Goal: Task Accomplishment & Management: Use online tool/utility

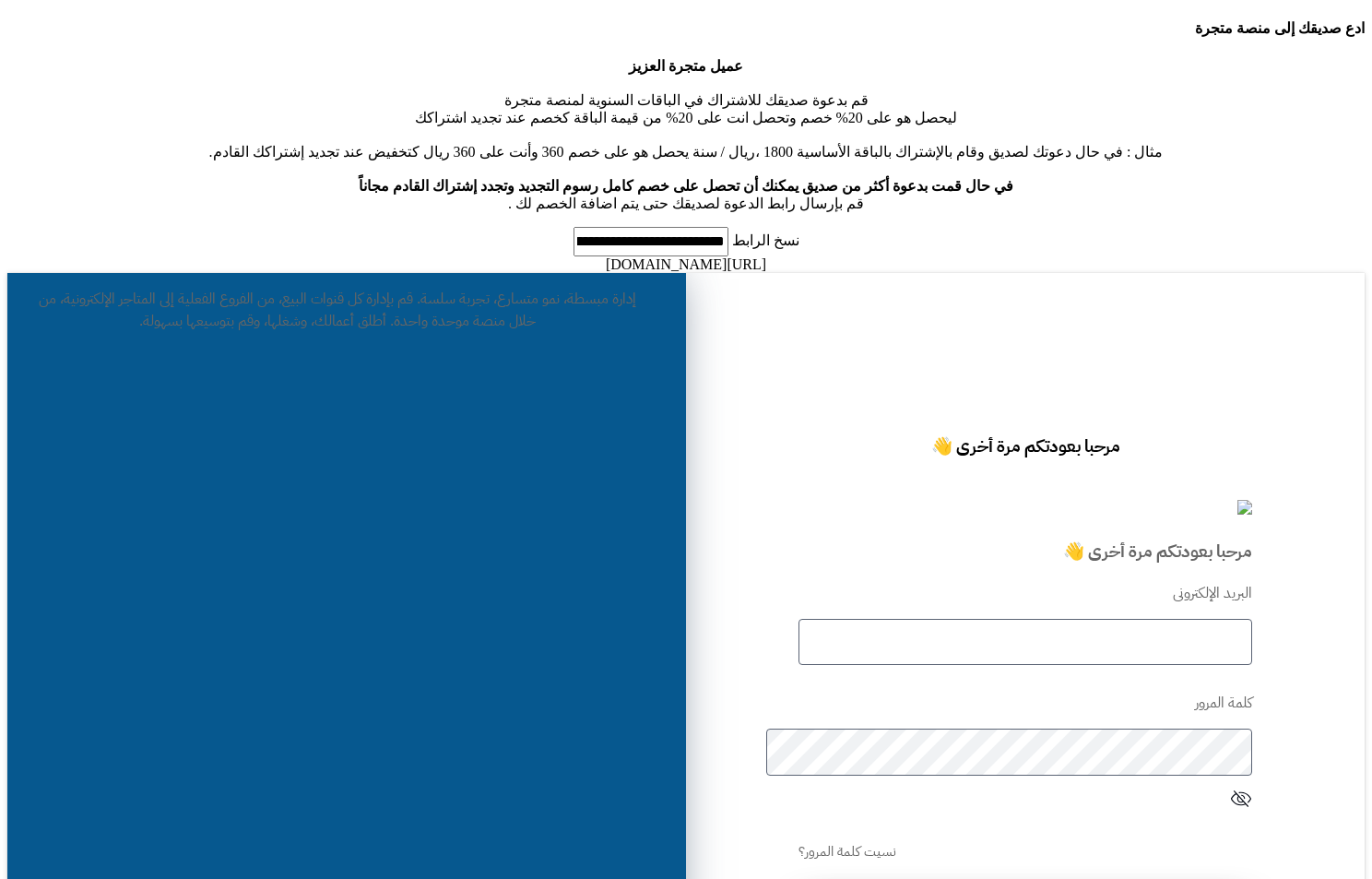
click at [1080, 582] on form "البريد الإلكترونى كلمة المرور نسيت كلمة المرور؟ تسجيل الدخول" at bounding box center [1026, 763] width 455 height 363
click at [1080, 618] on input "text" at bounding box center [1026, 641] width 455 height 47
type input "*****"
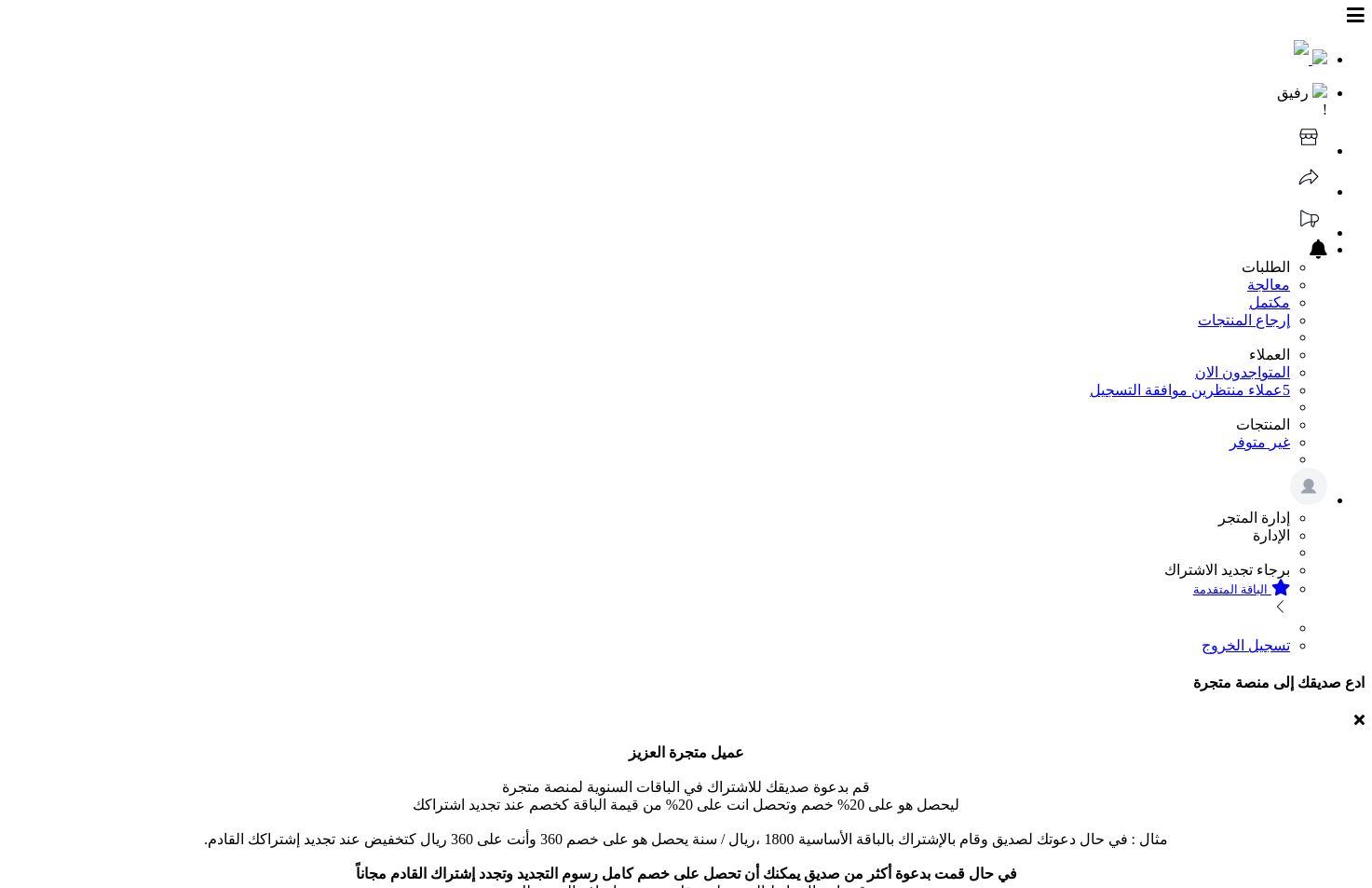
scroll to position [14, 0]
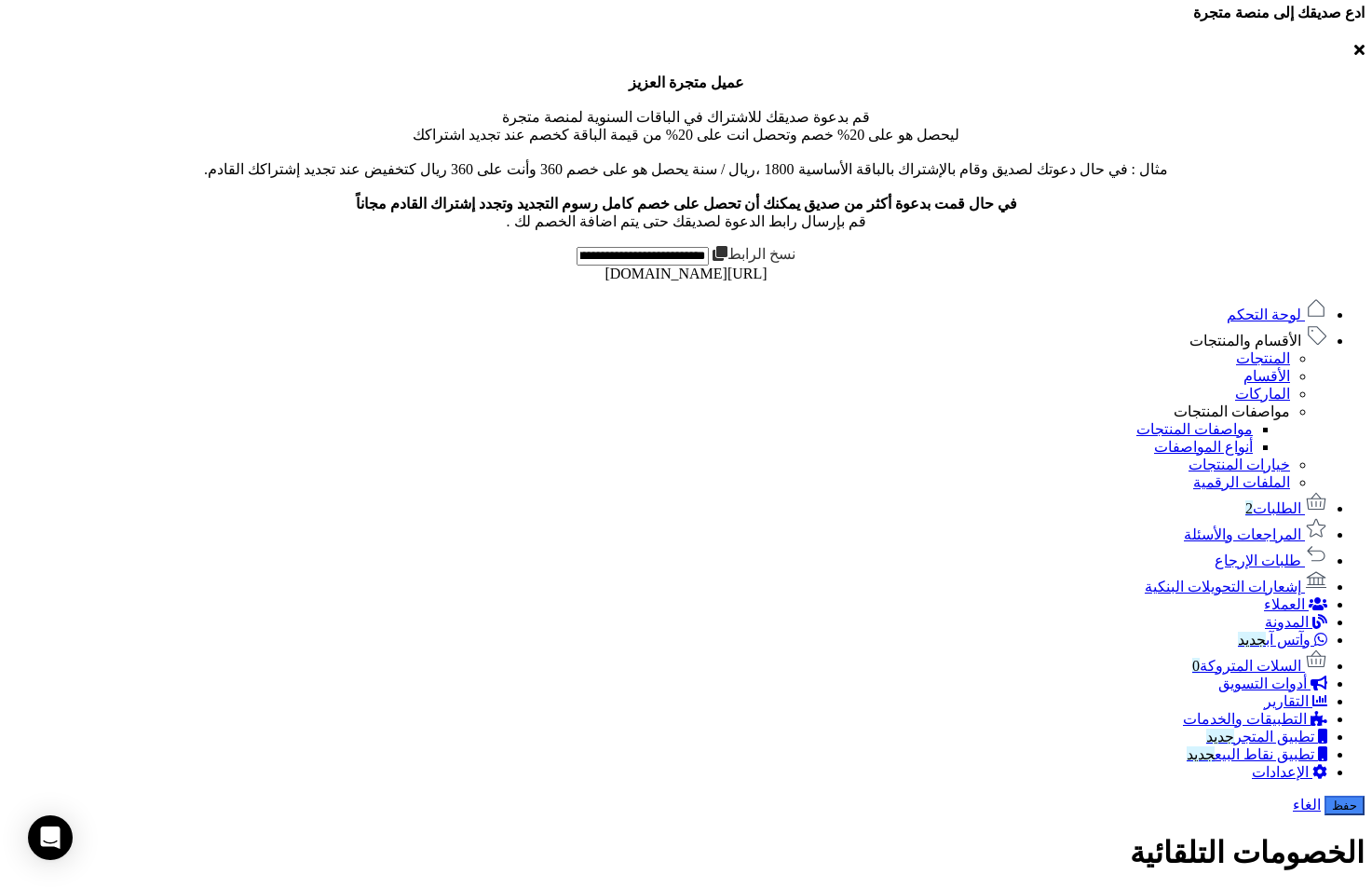
scroll to position [652, 0]
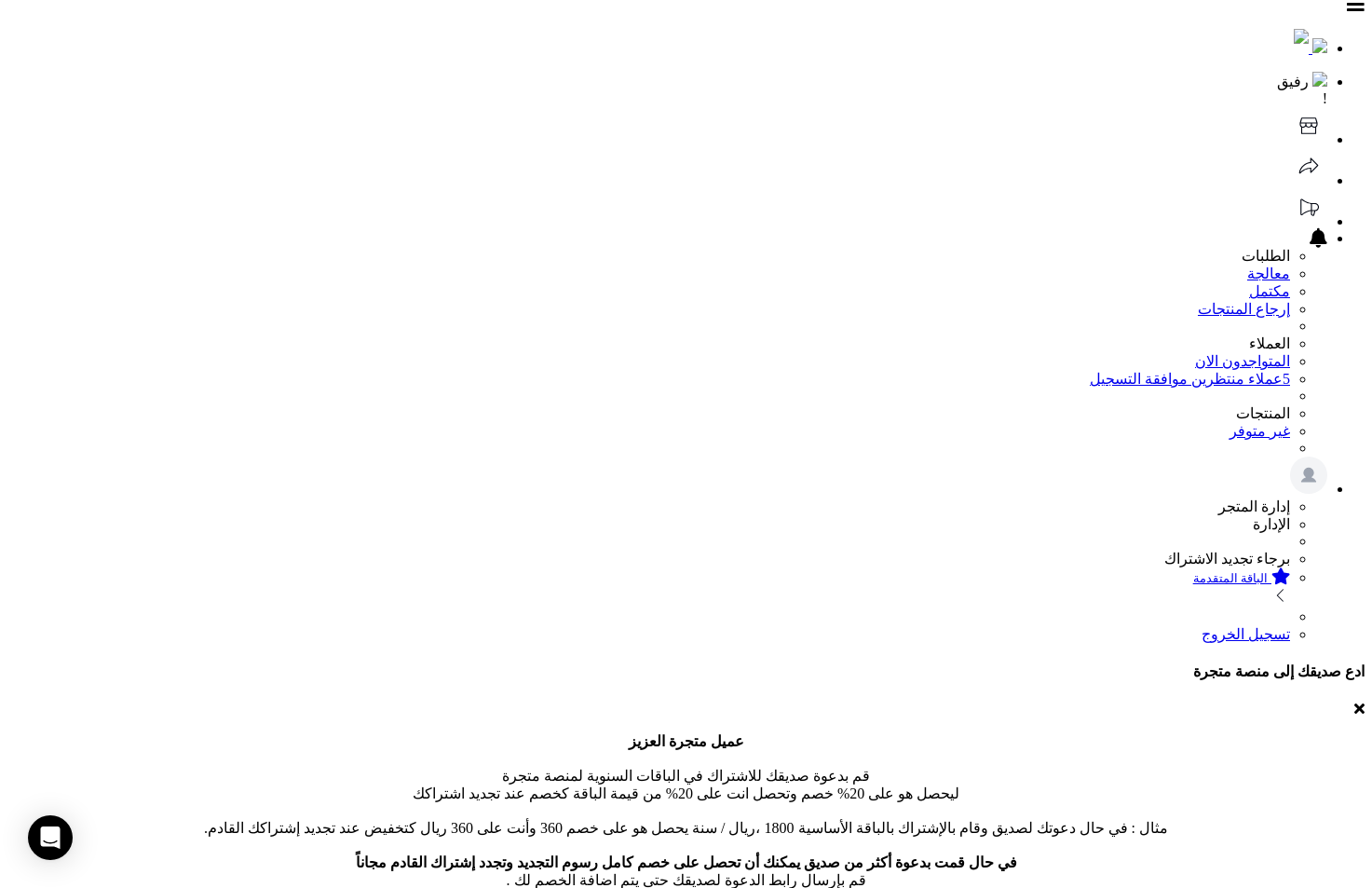
scroll to position [0, 0]
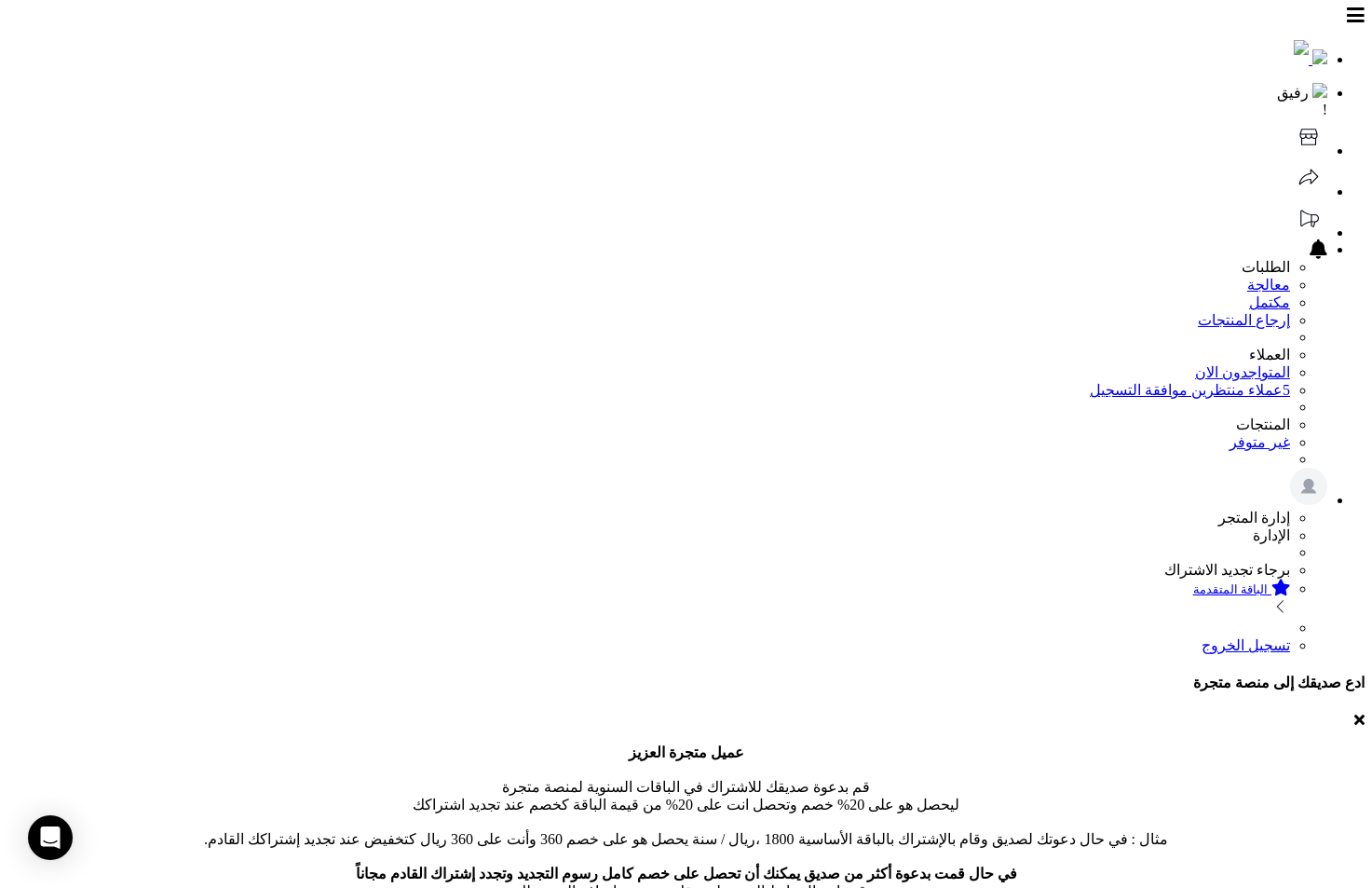
drag, startPoint x: 650, startPoint y: 668, endPoint x: 636, endPoint y: 653, distance: 20.5
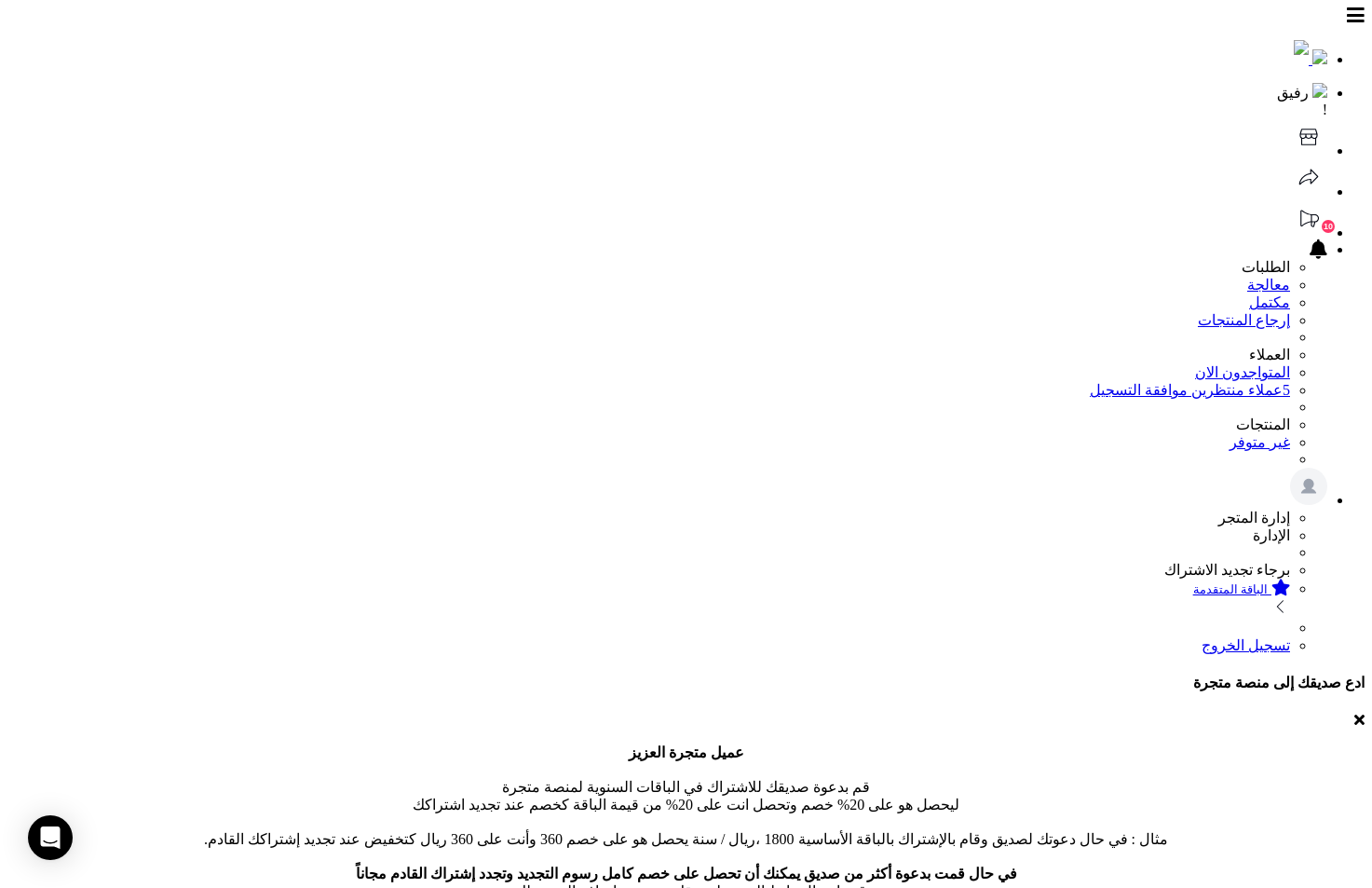
drag, startPoint x: 513, startPoint y: 744, endPoint x: 523, endPoint y: 782, distance: 39.3
type input "*"
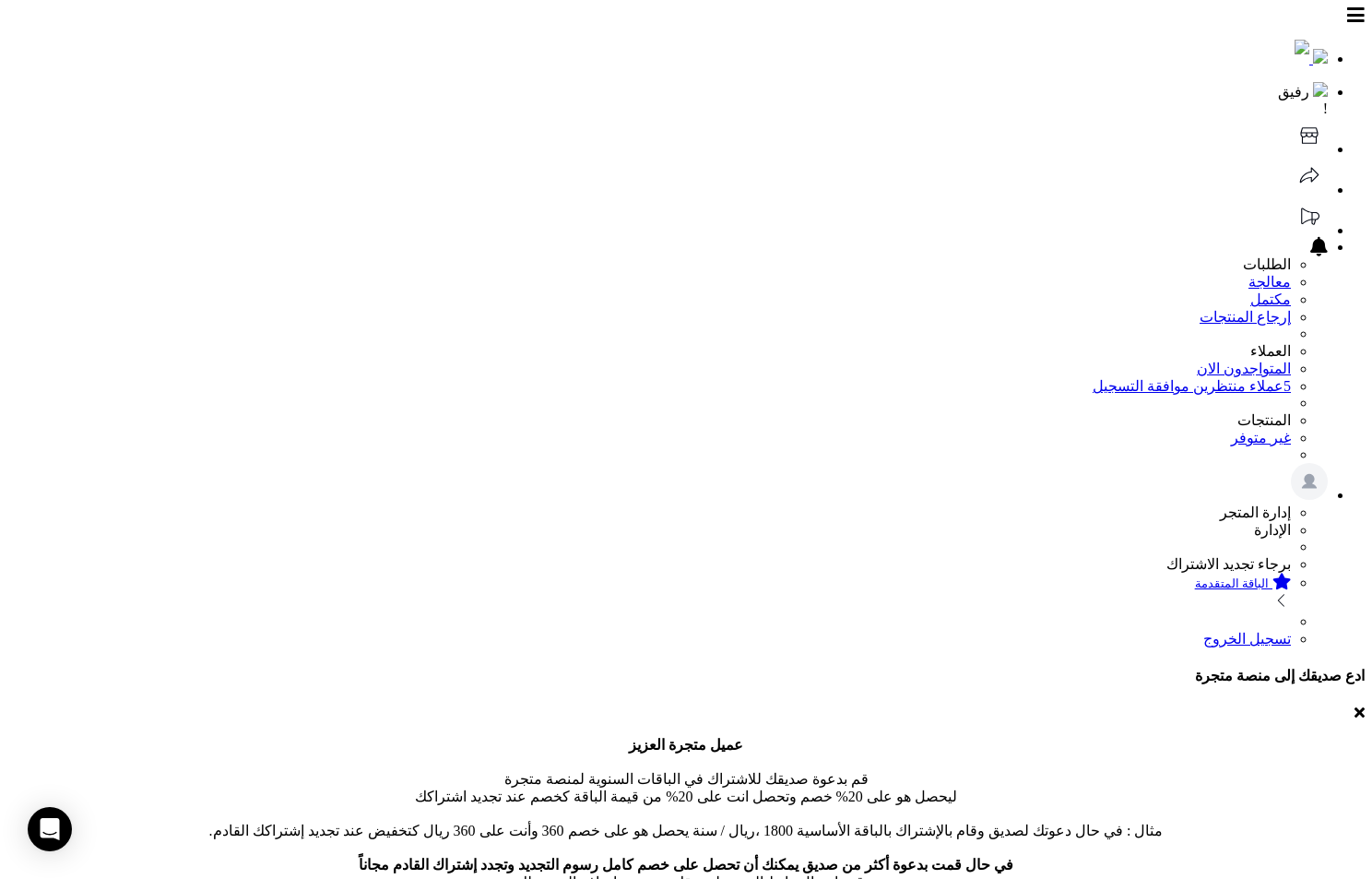
scroll to position [14, 0]
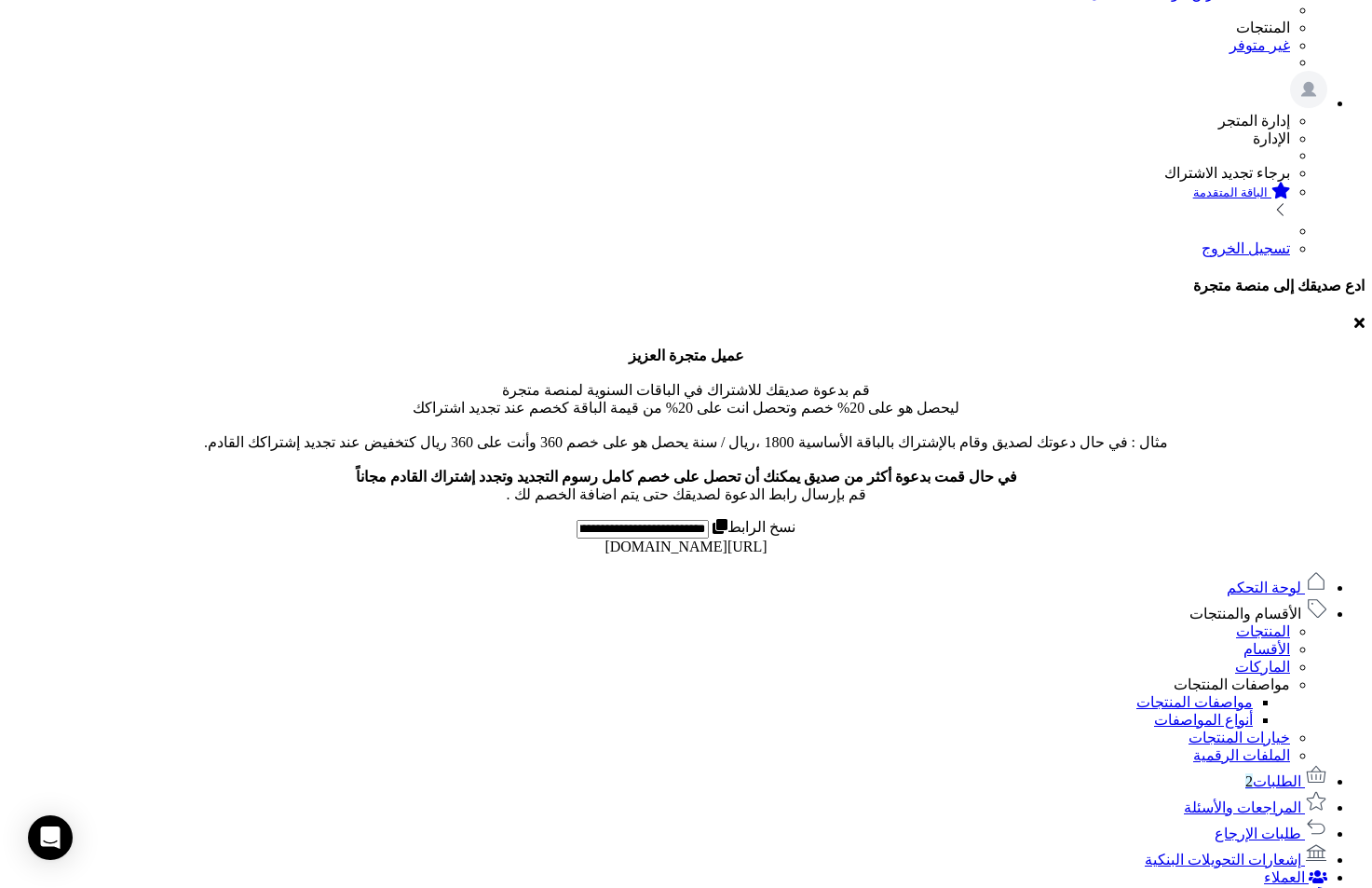
scroll to position [185, 0]
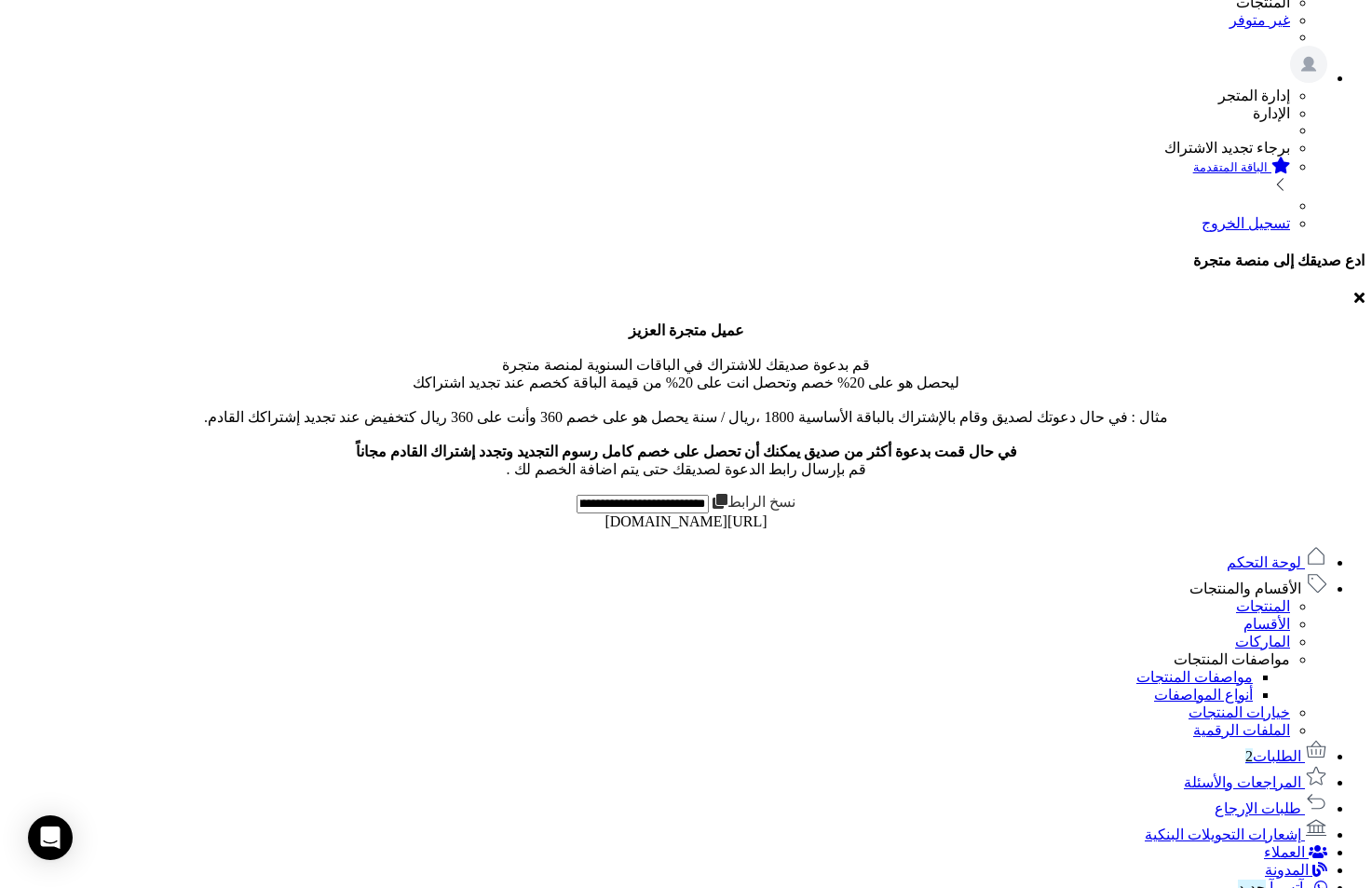
scroll to position [444, 0]
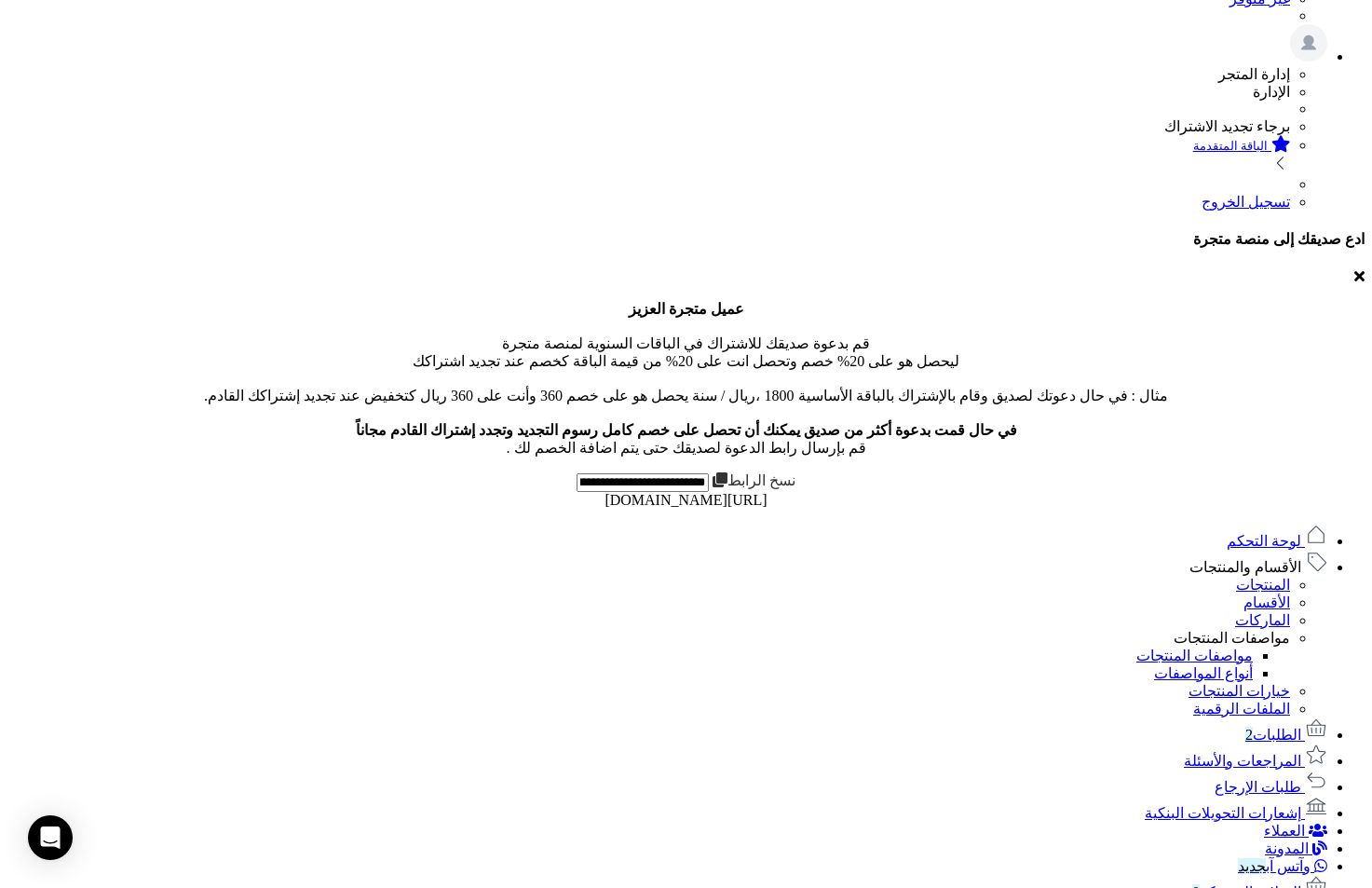
type input "*"
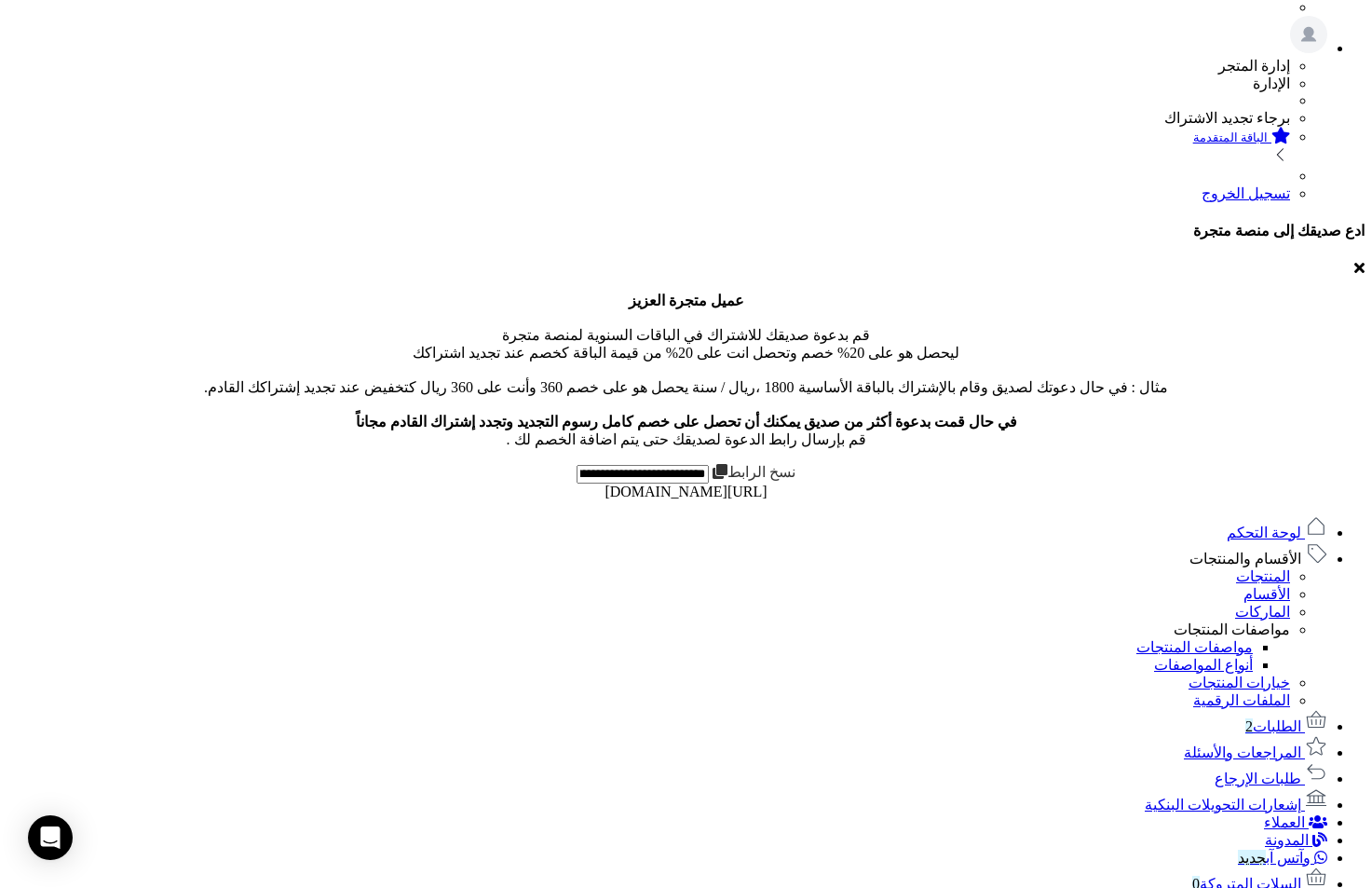
scroll to position [590, 0]
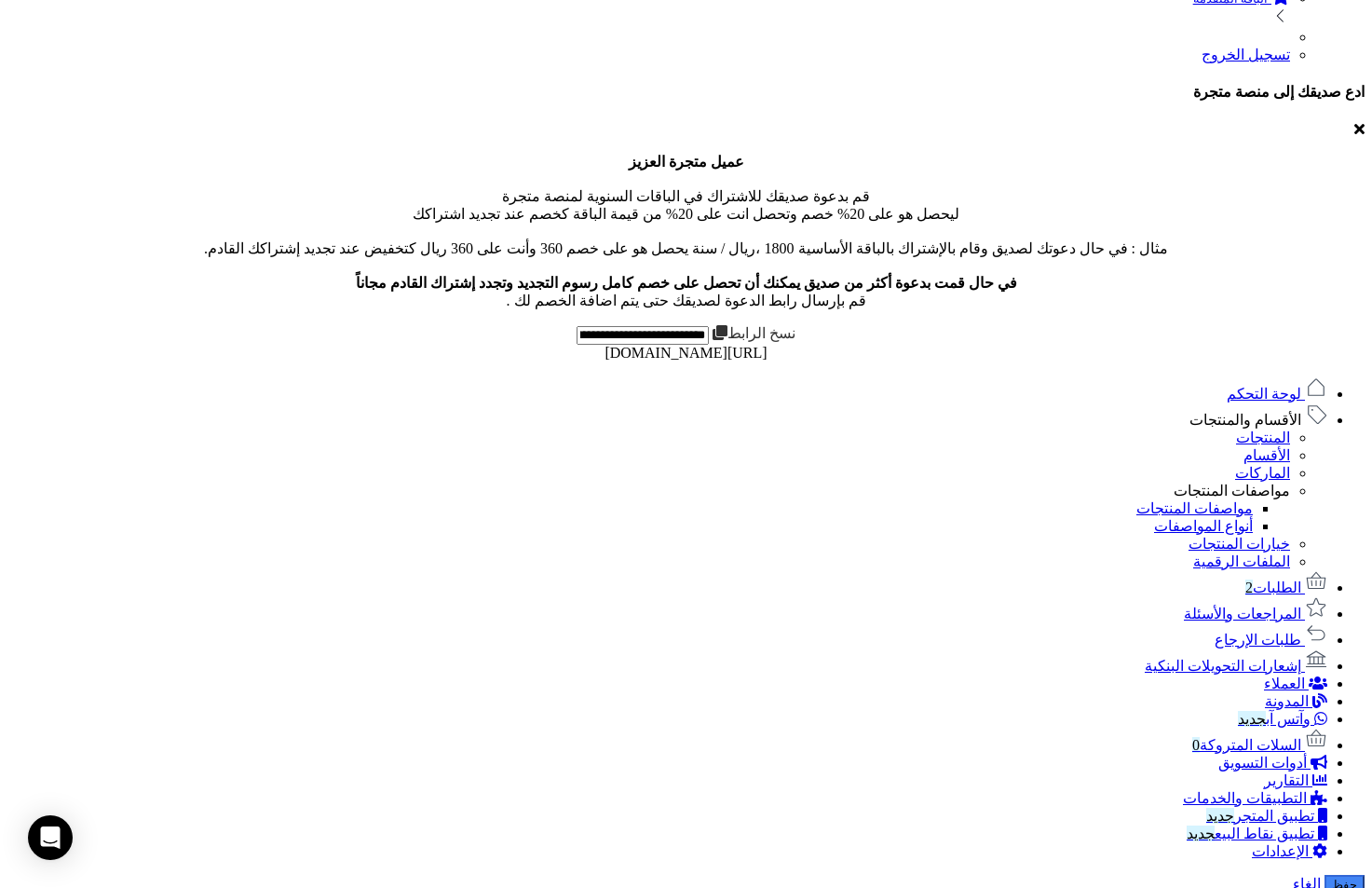
type input "**********"
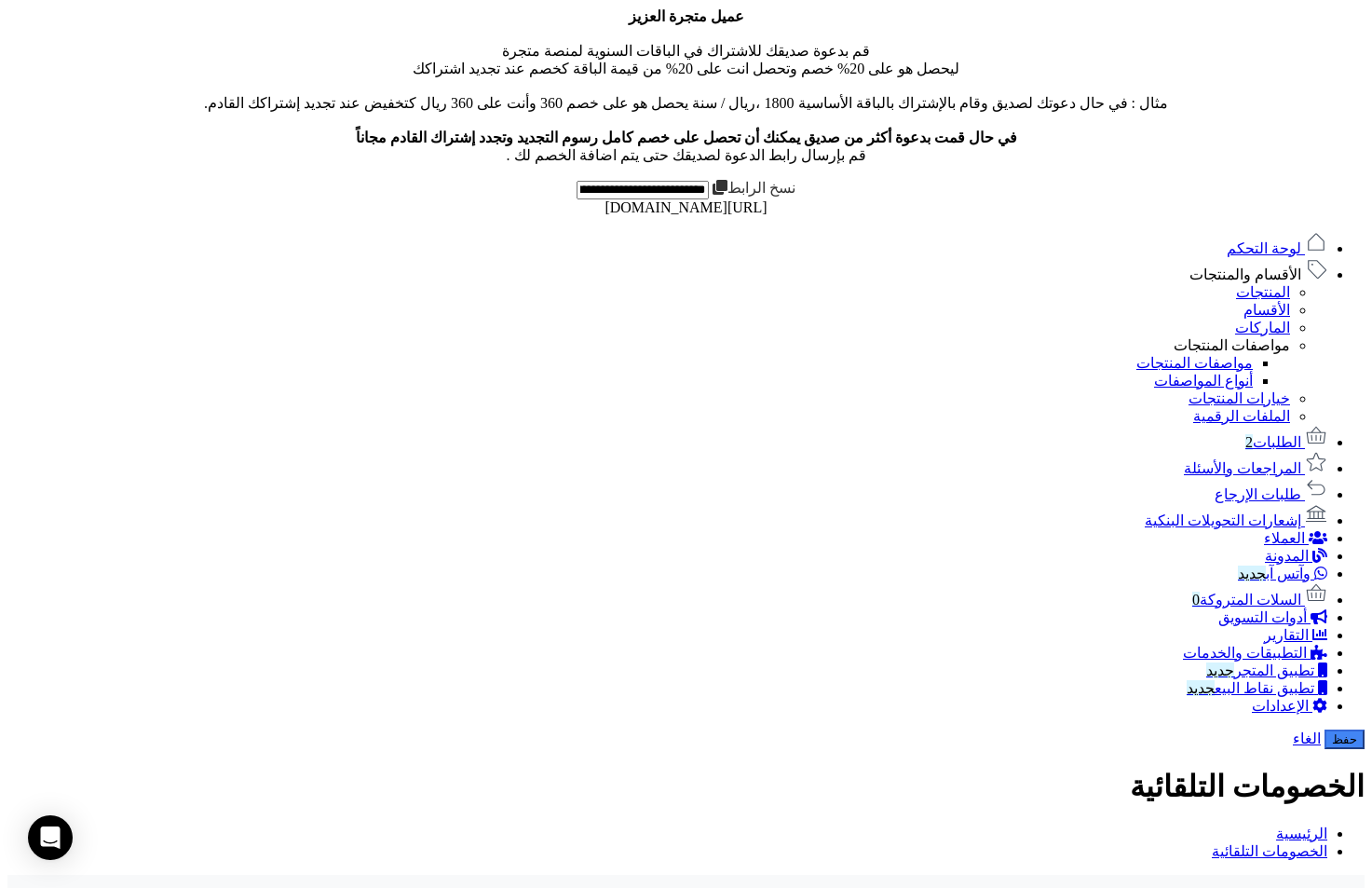
scroll to position [978, 0]
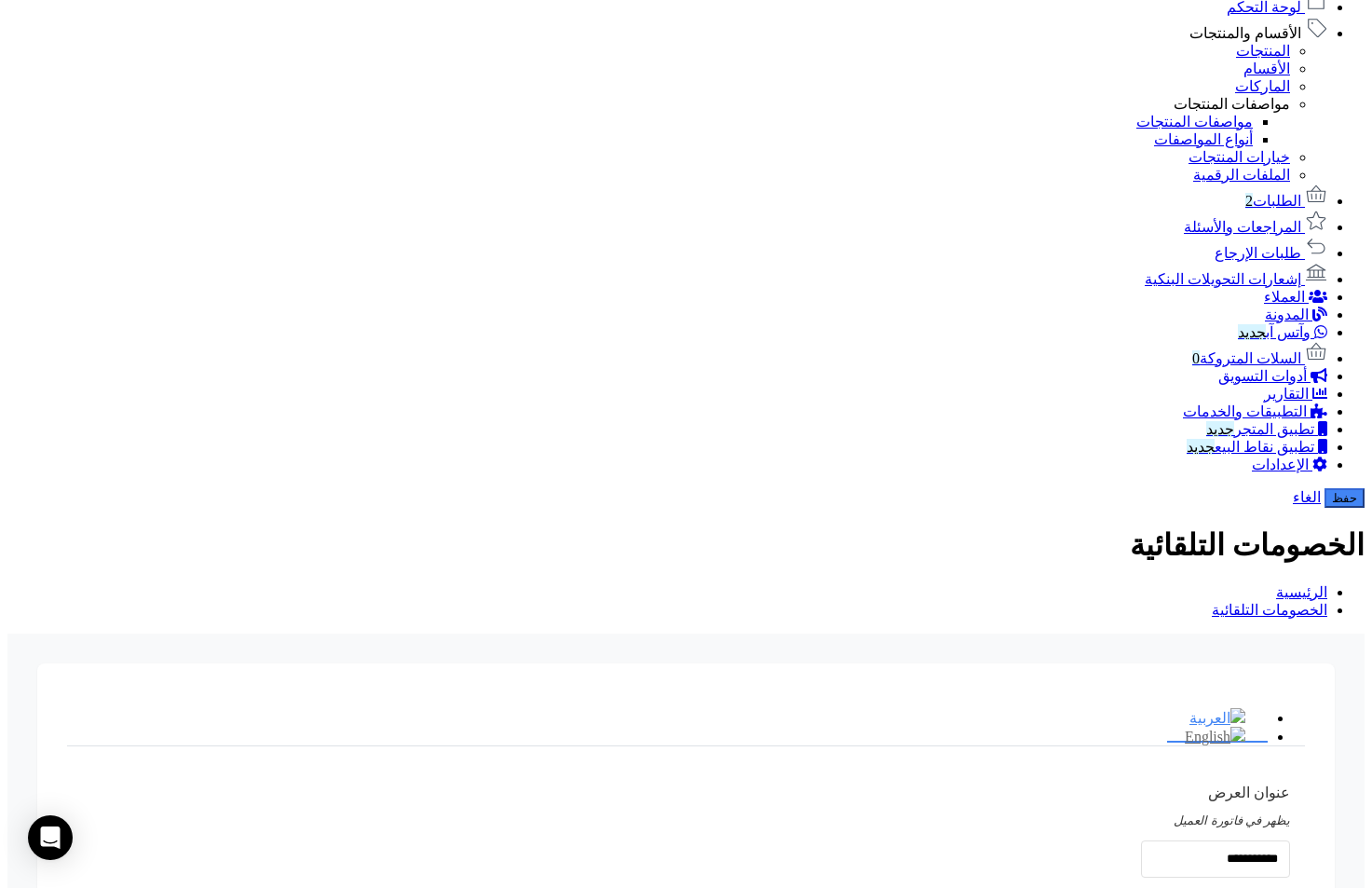
type input "*"
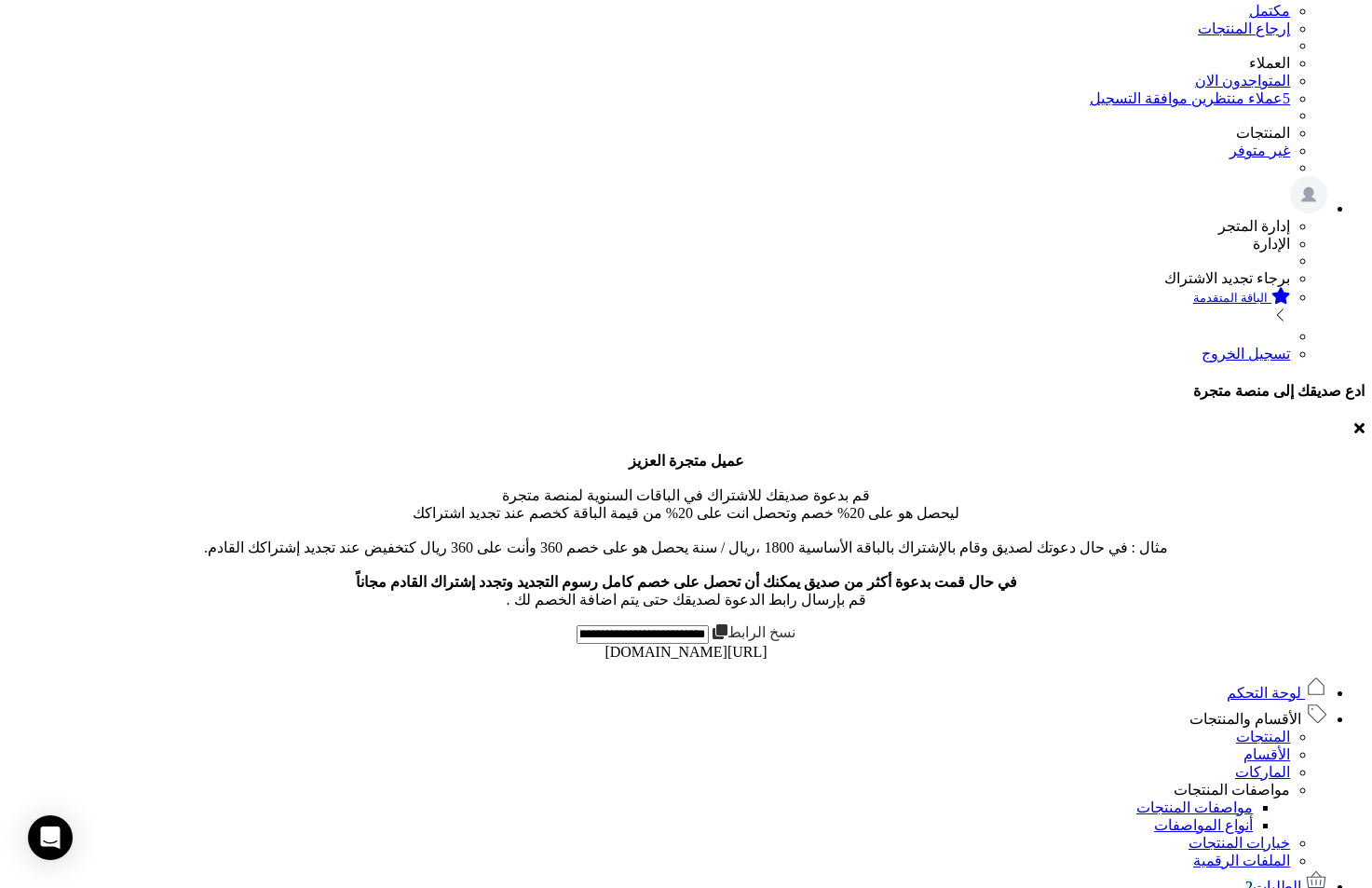
scroll to position [0, 0]
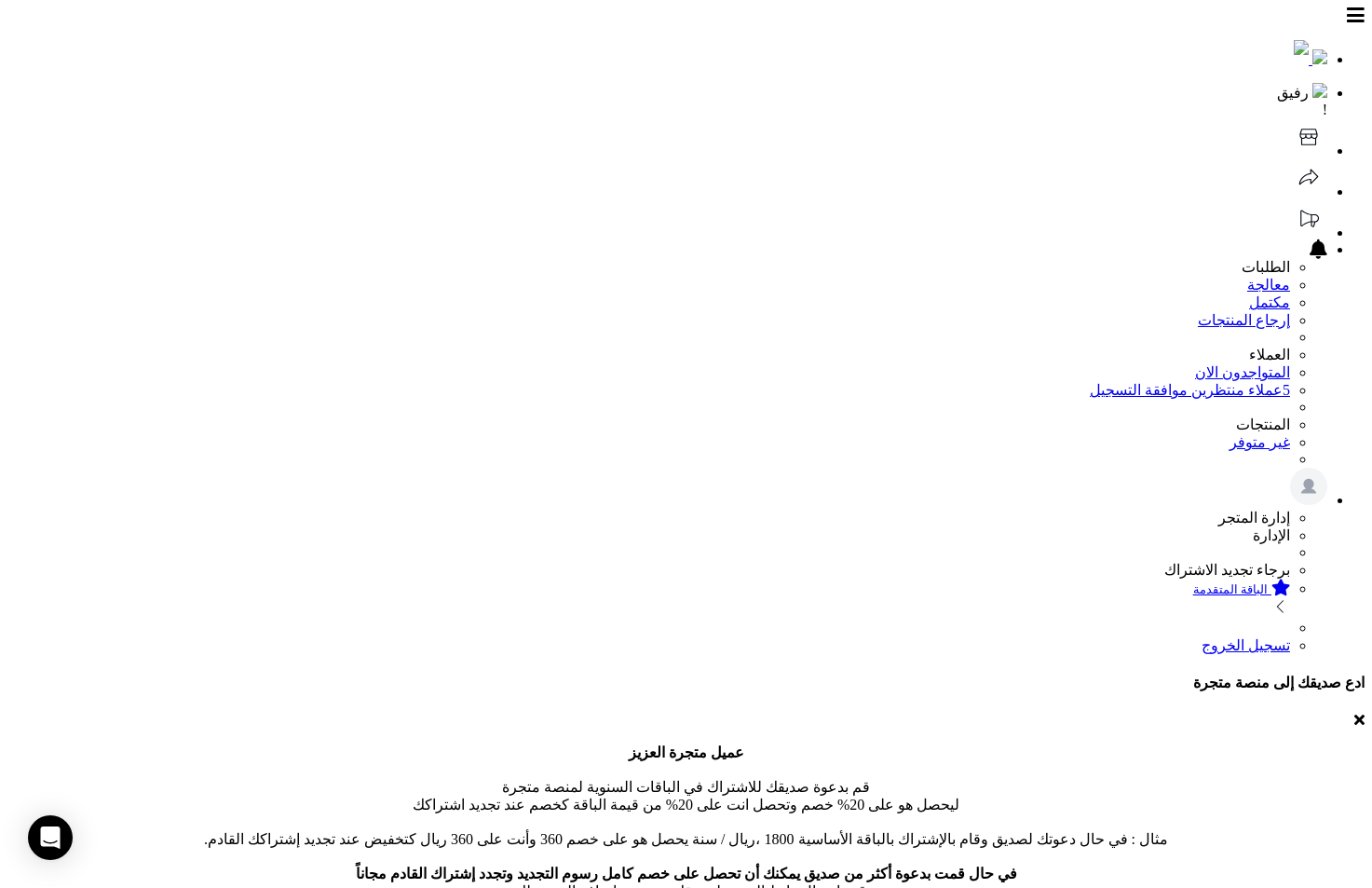
type input "*"
type input "**********"
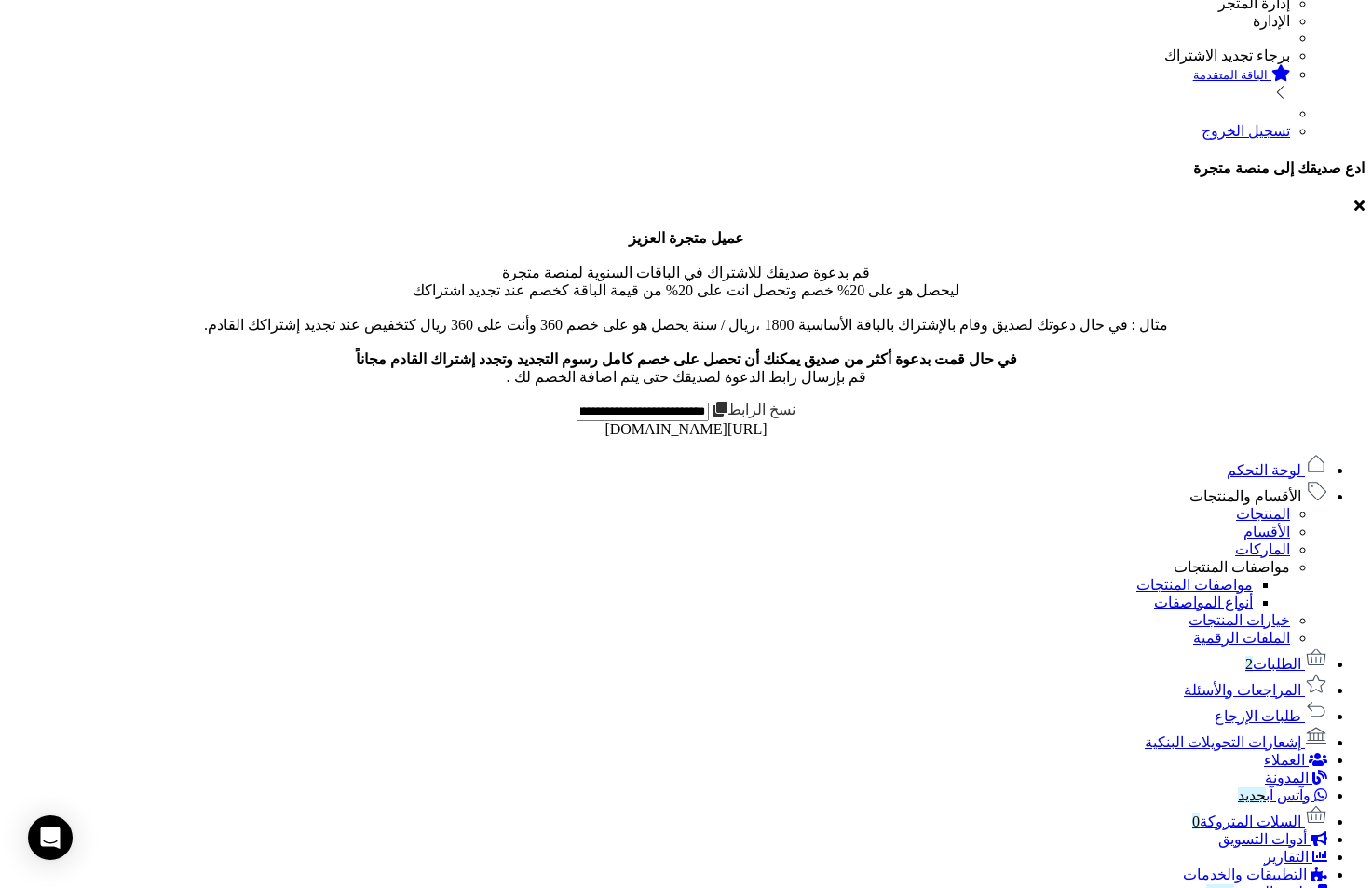
scroll to position [673, 0]
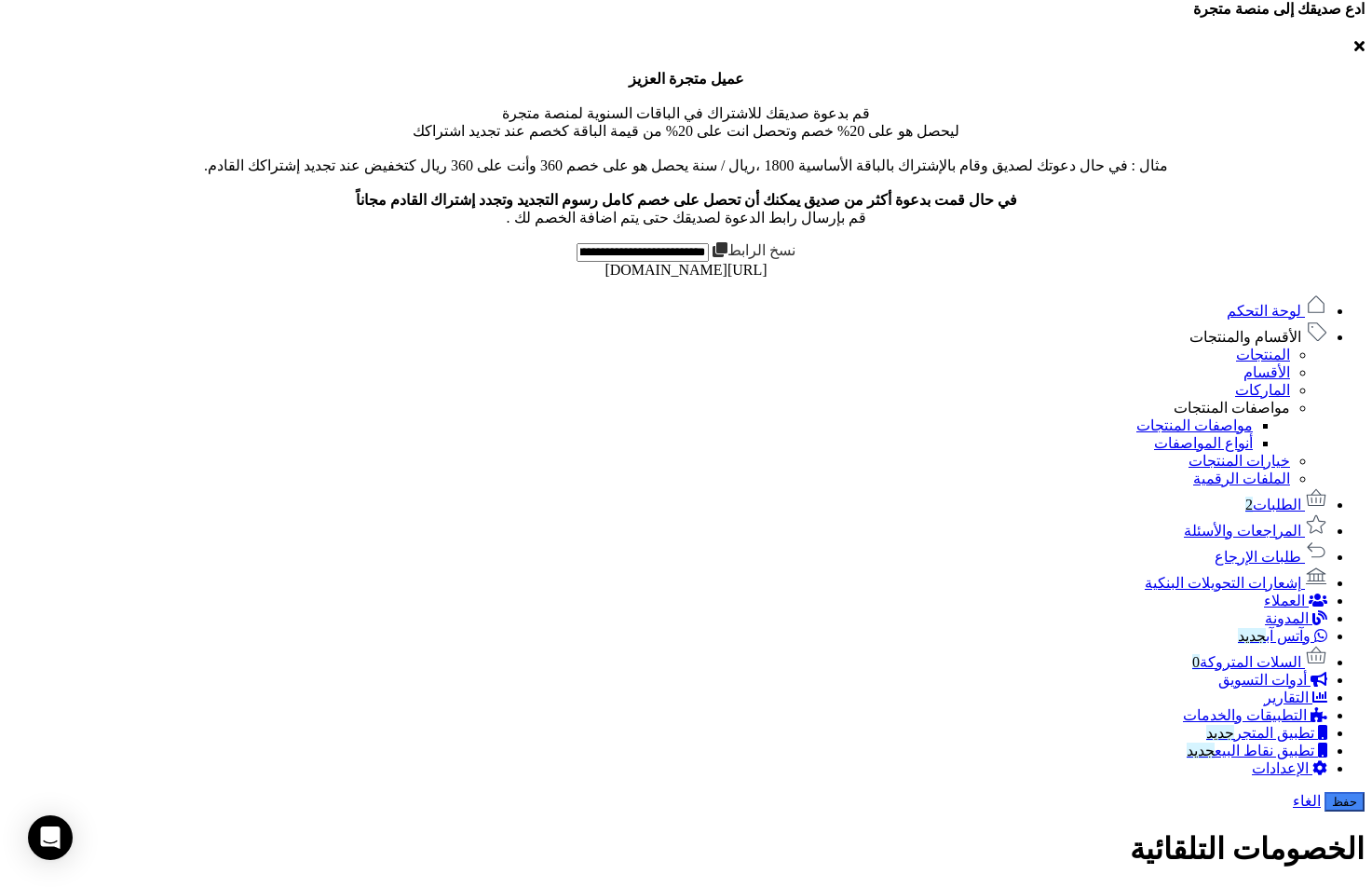
type input "*"
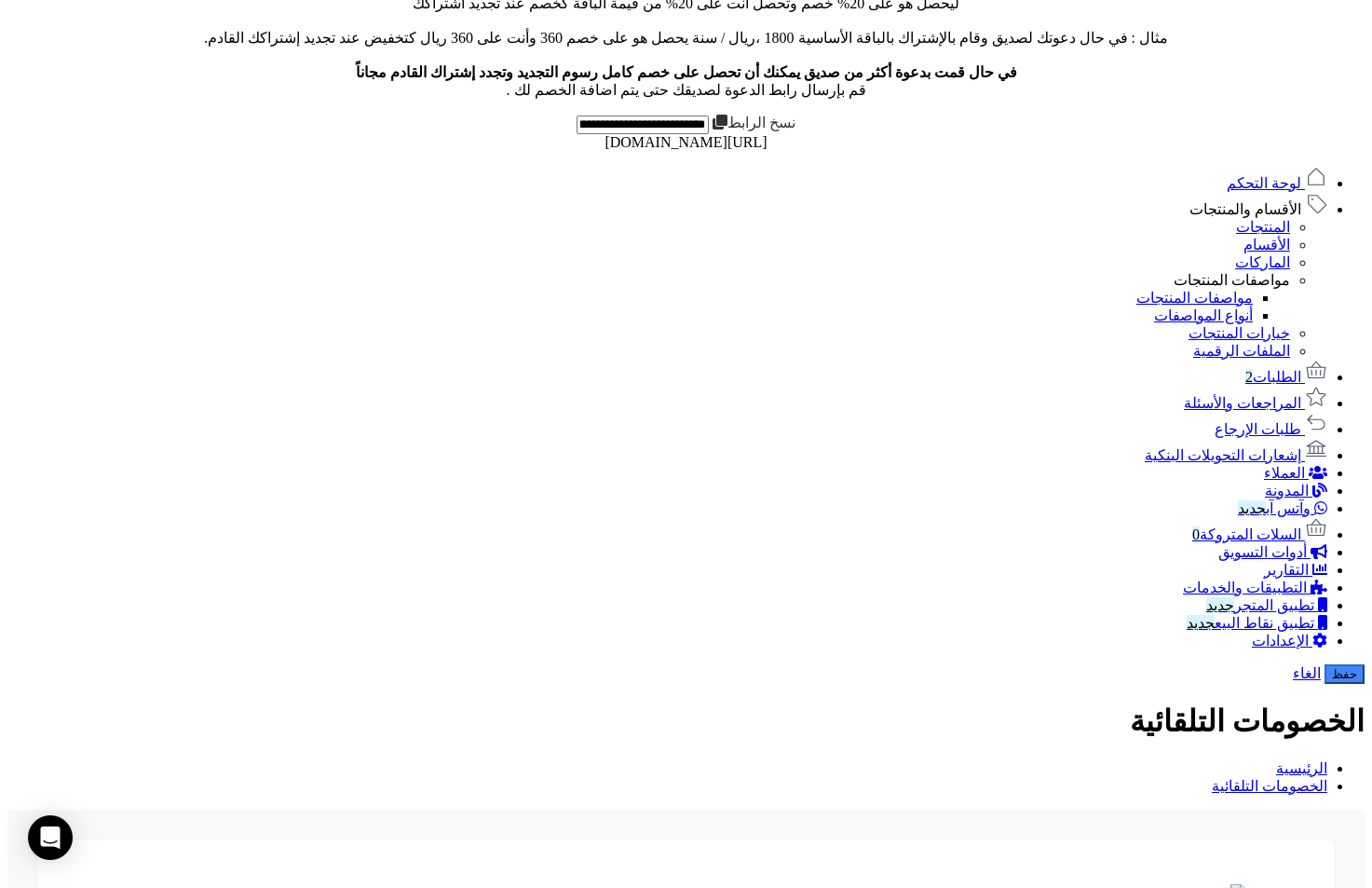
scroll to position [818, 0]
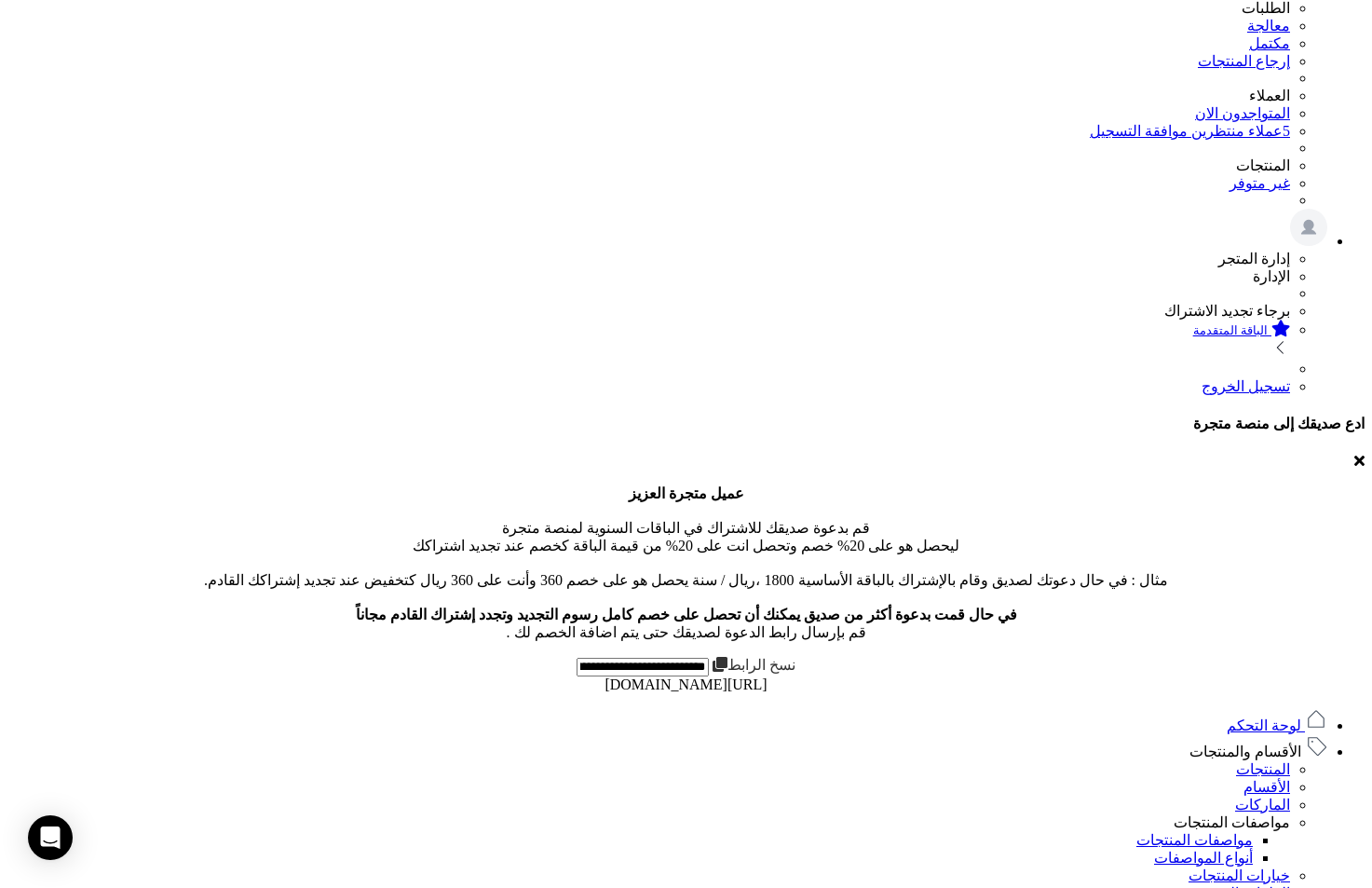
scroll to position [385, 0]
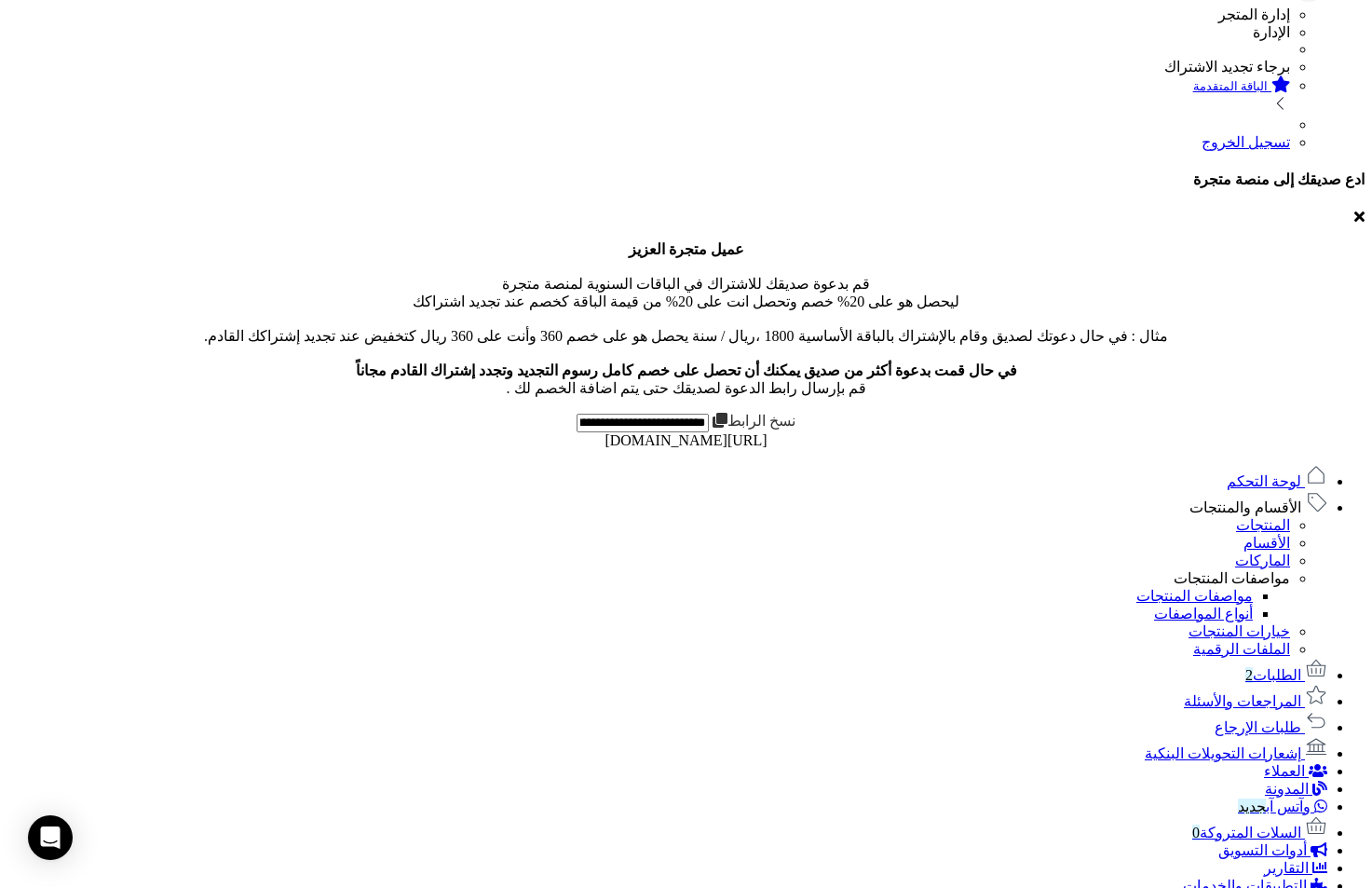
scroll to position [0, 0]
